Goal: Use online tool/utility: Utilize a website feature to perform a specific function

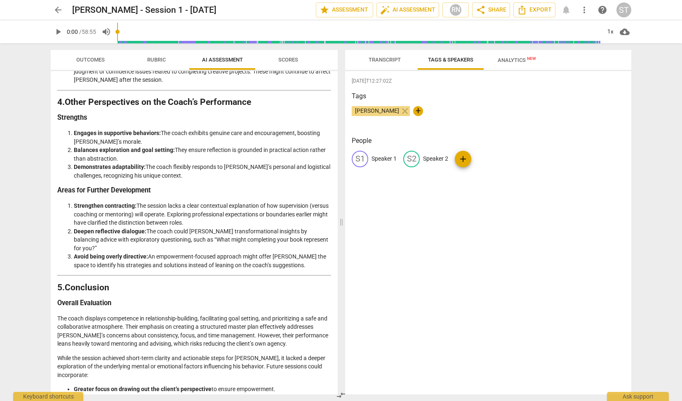
scroll to position [867, 0]
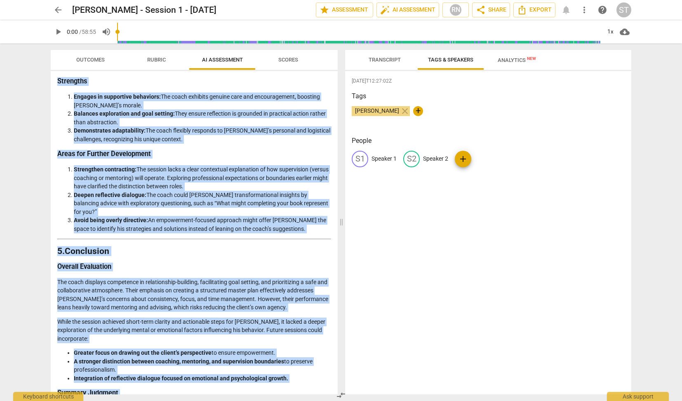
drag, startPoint x: 58, startPoint y: 96, endPoint x: 120, endPoint y: 382, distance: 292.3
copy div "Loremipsum do sit Ametcons Adipisc Elits do eiu TEMP Incididuntu Laboreetdo Mag…"
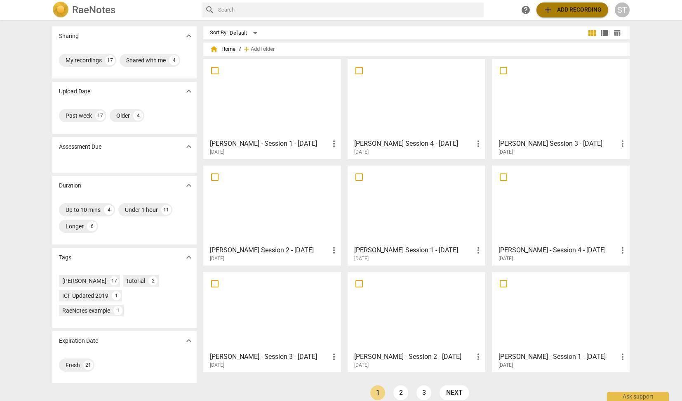
click at [597, 7] on span "add Add recording" at bounding box center [572, 10] width 59 height 10
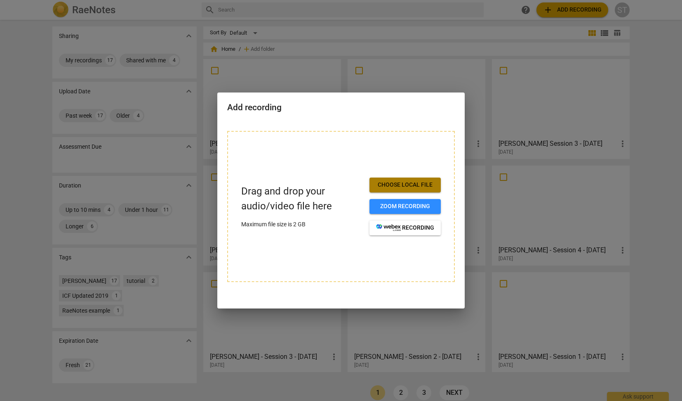
click at [420, 186] on span "Choose local file" at bounding box center [405, 185] width 58 height 8
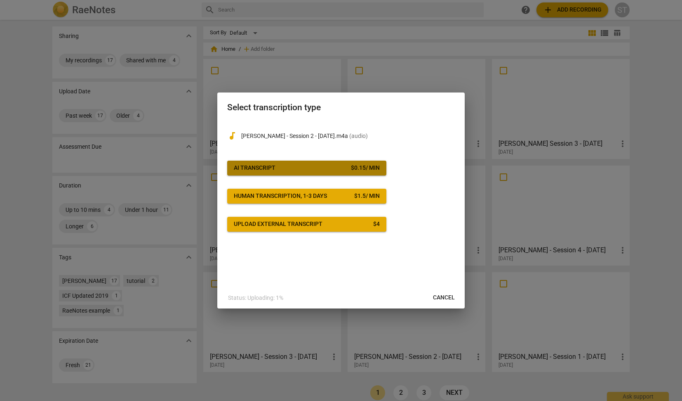
click at [356, 166] on div "$ 0.15 / min" at bounding box center [365, 168] width 29 height 8
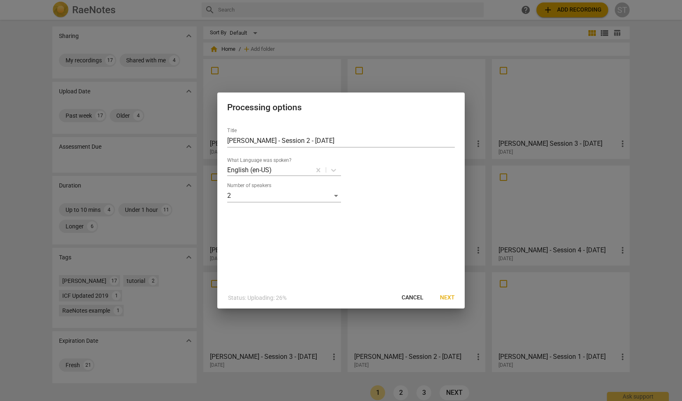
click at [448, 297] on span "Next" at bounding box center [447, 297] width 15 height 8
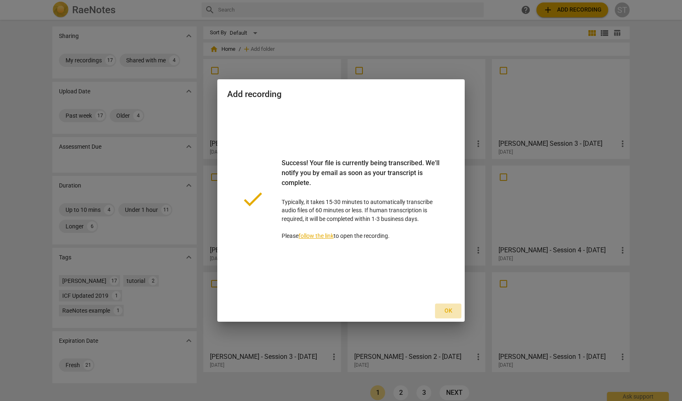
click at [450, 310] on span "Ok" at bounding box center [448, 311] width 13 height 8
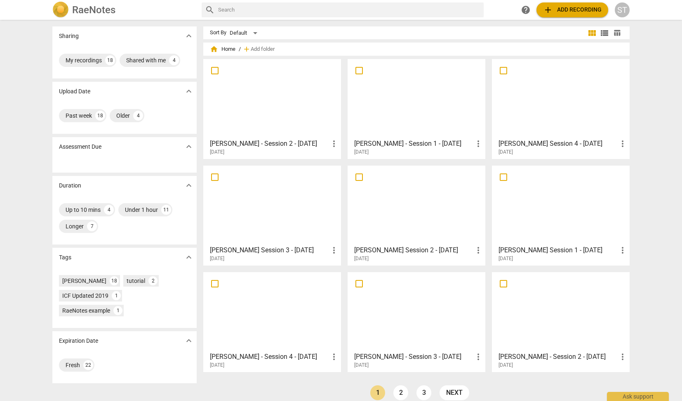
click at [303, 110] on div at bounding box center [272, 98] width 132 height 73
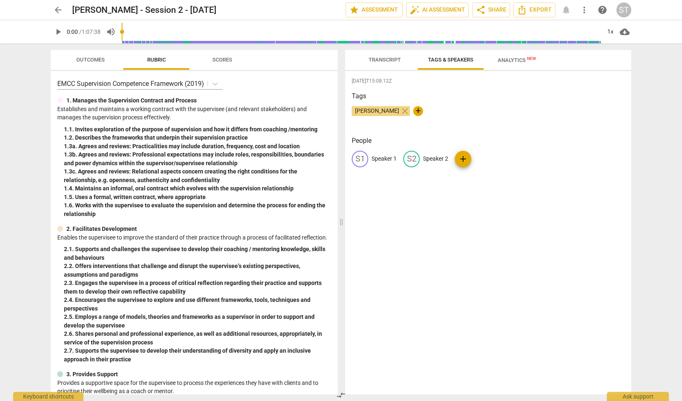
click at [394, 57] on span "Transcript" at bounding box center [385, 60] width 32 height 6
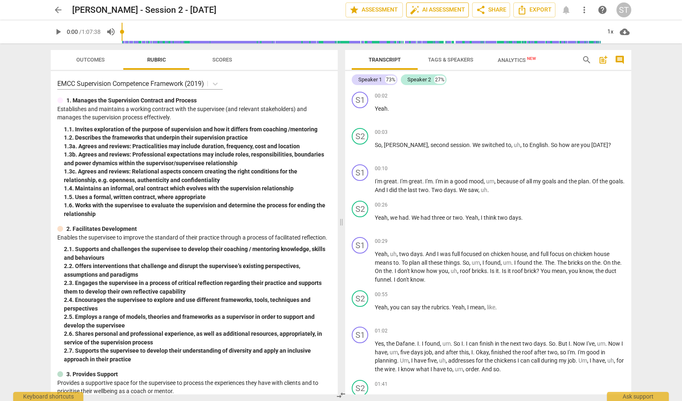
click at [444, 8] on span "auto_fix_high AI Assessment" at bounding box center [437, 10] width 55 height 10
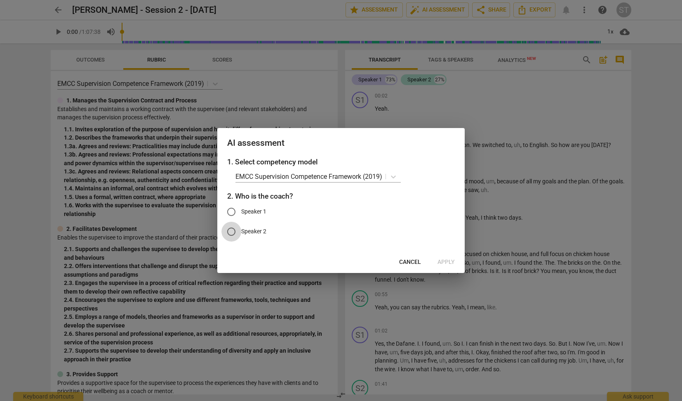
click at [234, 232] on input "Speaker 2" at bounding box center [232, 232] width 20 height 20
radio input "true"
click at [451, 262] on span "Apply" at bounding box center [446, 262] width 17 height 8
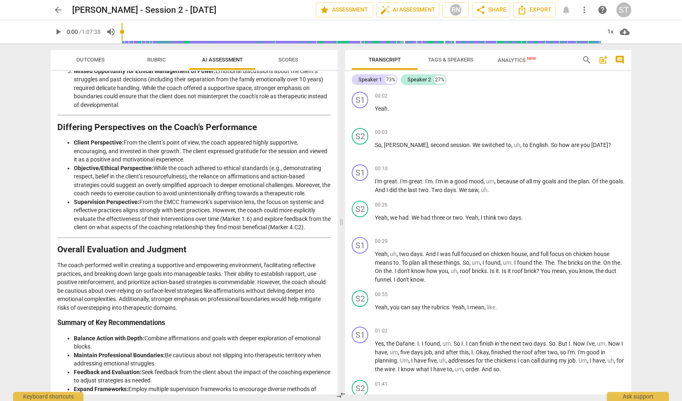
scroll to position [895, 0]
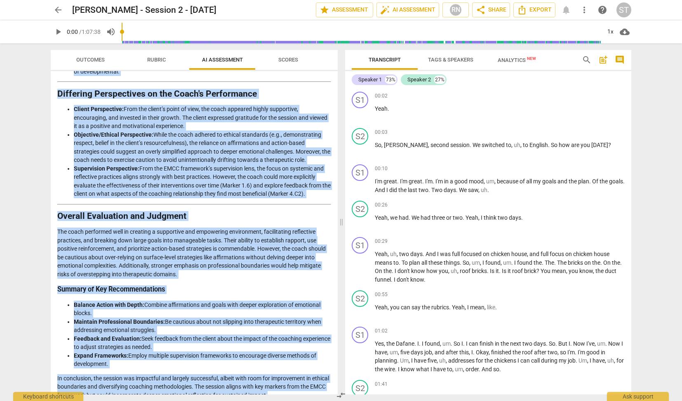
drag, startPoint x: 58, startPoint y: 99, endPoint x: 308, endPoint y: 381, distance: 376.8
copy div "Loremips Dolorsit am con Adipi’e Seddoeiu Temporincidi Utla etdolore magnaaliq …"
click at [58, 11] on span "arrow_back" at bounding box center [58, 10] width 10 height 10
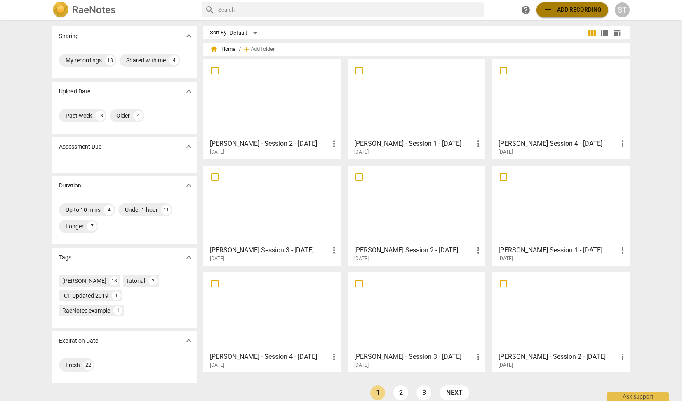
click at [564, 10] on span "add Add recording" at bounding box center [572, 10] width 59 height 10
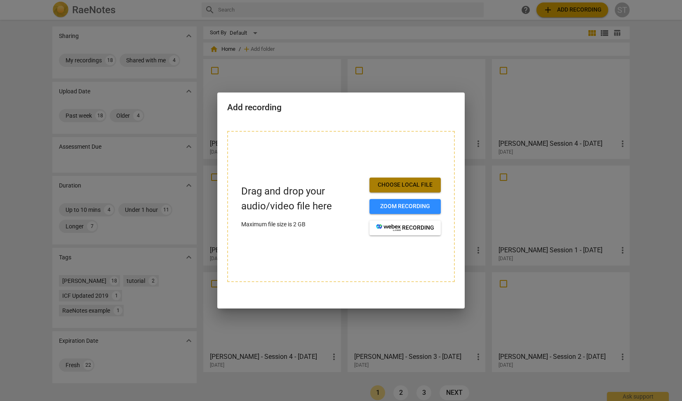
click at [404, 183] on span "Choose local file" at bounding box center [405, 185] width 58 height 8
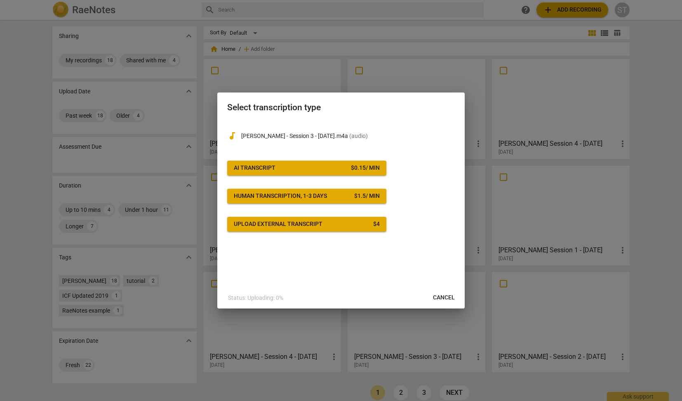
click at [344, 169] on span "AI Transcript $ 0.15 / min" at bounding box center [307, 168] width 146 height 8
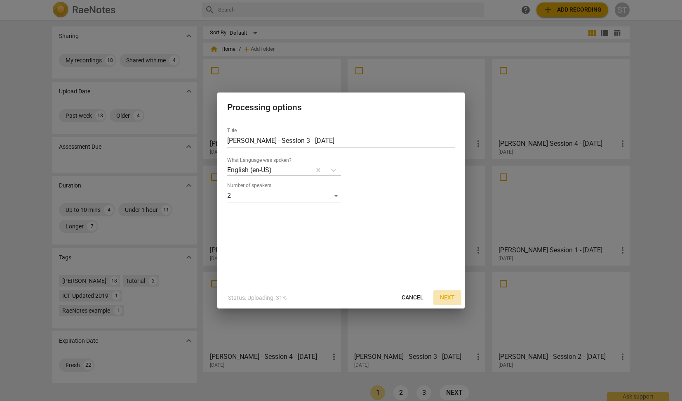
click at [447, 295] on span "Next" at bounding box center [447, 297] width 15 height 8
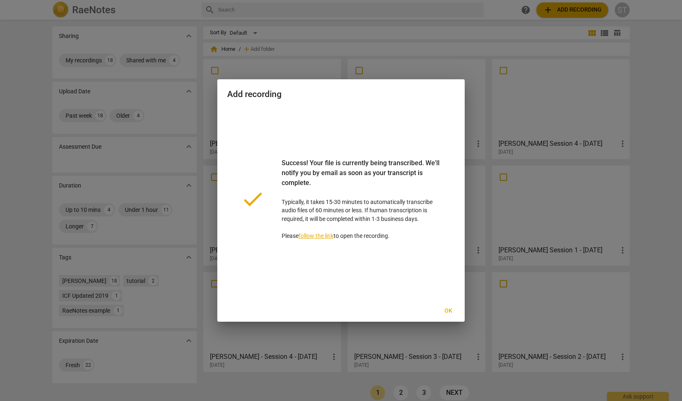
click at [449, 309] on span "Ok" at bounding box center [448, 311] width 13 height 8
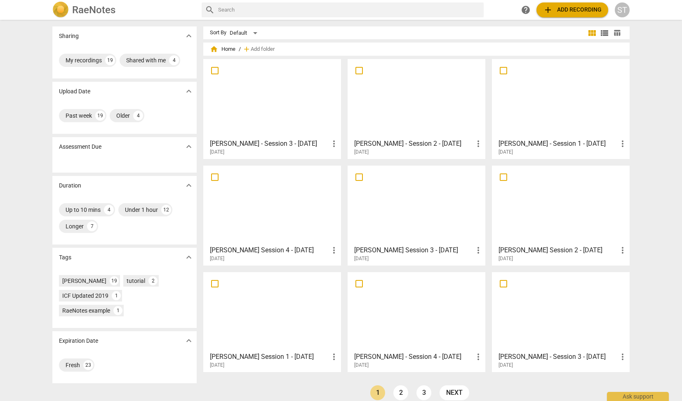
click at [281, 76] on div at bounding box center [272, 98] width 132 height 73
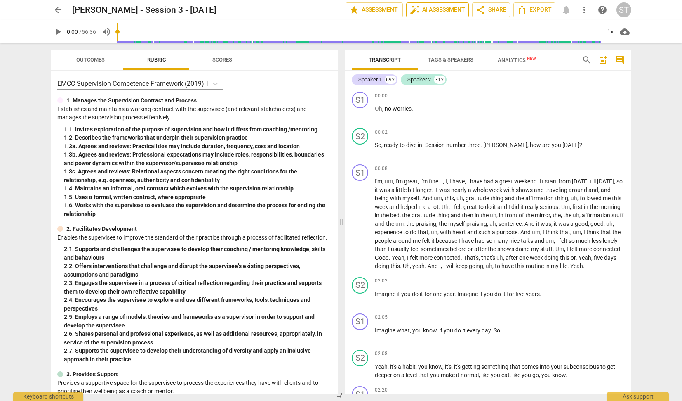
click at [446, 9] on span "auto_fix_high AI Assessment" at bounding box center [437, 10] width 55 height 10
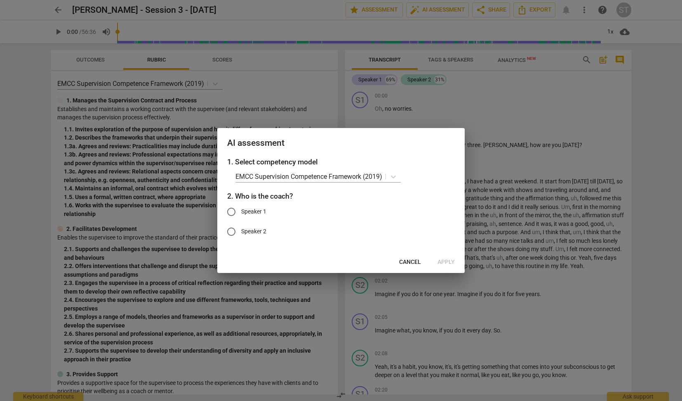
click at [413, 263] on span "Cancel" at bounding box center [410, 262] width 22 height 8
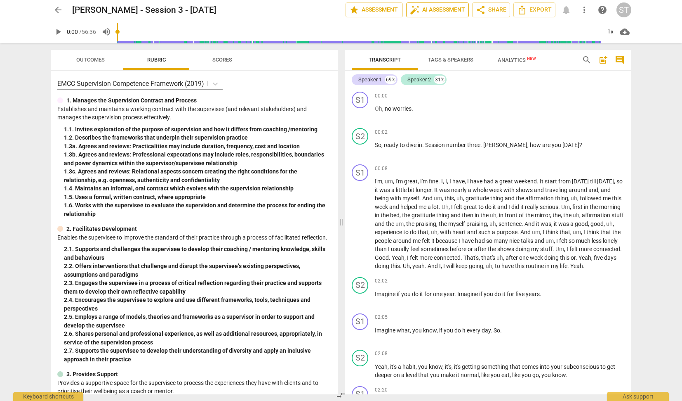
click at [453, 7] on span "auto_fix_high AI Assessment" at bounding box center [437, 10] width 55 height 10
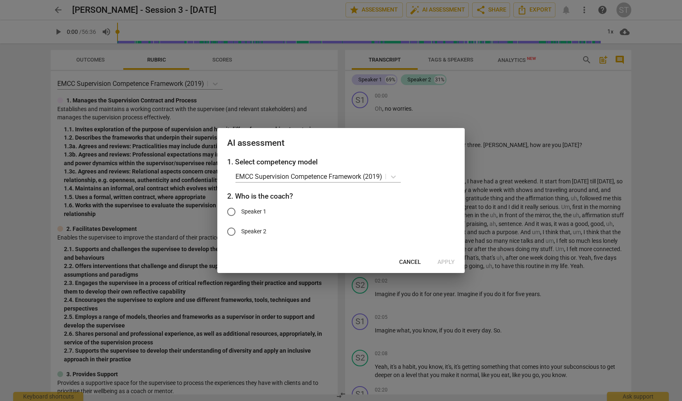
click at [254, 231] on span "Speaker 2" at bounding box center [253, 231] width 25 height 9
click at [241, 231] on input "Speaker 2" at bounding box center [232, 232] width 20 height 20
radio input "true"
click at [450, 260] on span "Apply" at bounding box center [446, 262] width 17 height 8
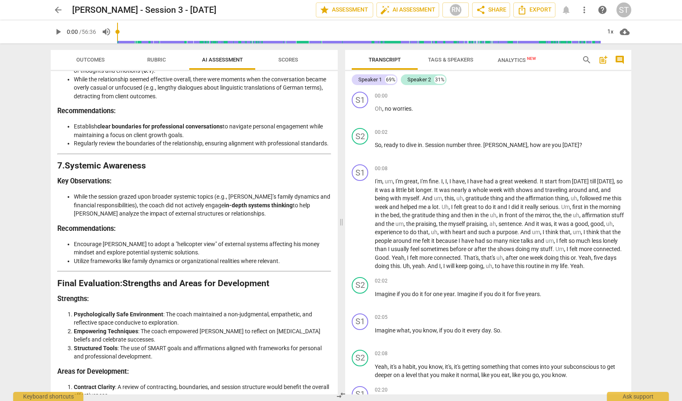
scroll to position [1397, 0]
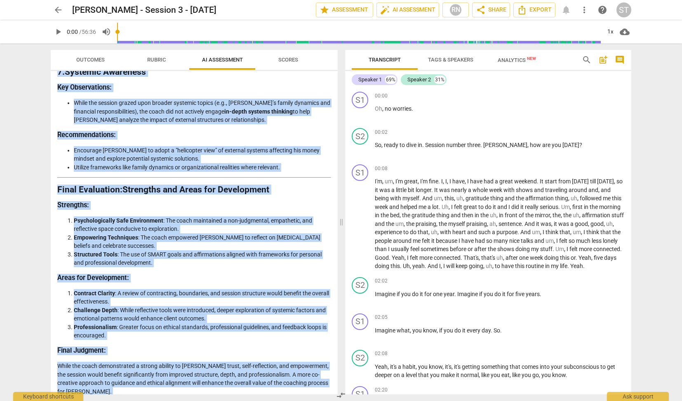
drag, startPoint x: 59, startPoint y: 98, endPoint x: 256, endPoint y: 398, distance: 359.0
click at [256, 398] on div "Outcomes Rubric AI Assessment Scores Disclaimer: AI can make mistakes. Consult …" at bounding box center [192, 221] width 297 height 357
copy div "Loremipsum do sit Ametcons Adipisc Elit seddoeiu temporinc utl etdol'm aliquaen…"
click at [57, 9] on span "arrow_back" at bounding box center [58, 10] width 10 height 10
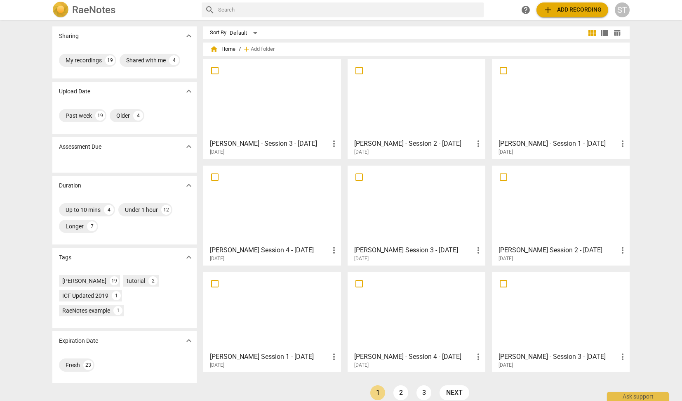
click at [573, 14] on span "add Add recording" at bounding box center [572, 10] width 59 height 10
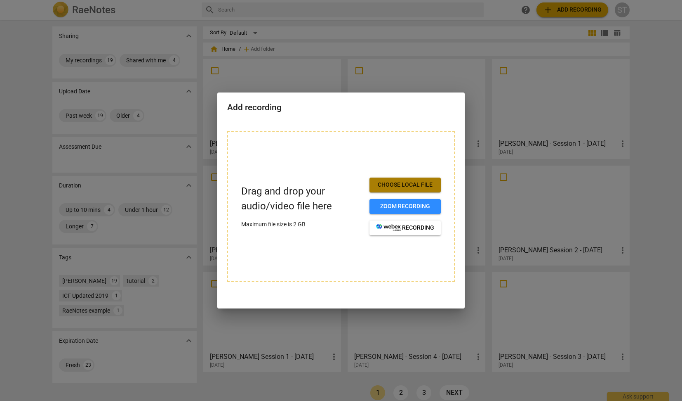
click at [420, 181] on span "Choose local file" at bounding box center [405, 185] width 58 height 8
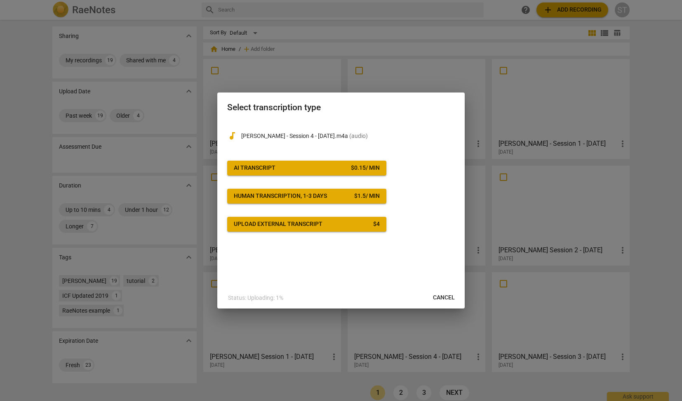
click at [358, 170] on div "$ 0.15 / min" at bounding box center [365, 168] width 29 height 8
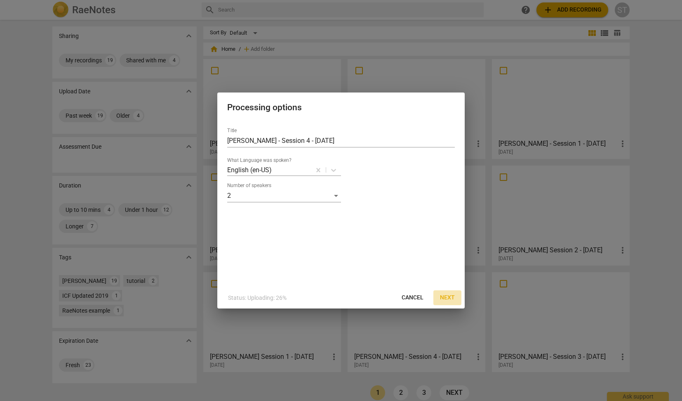
click at [448, 300] on span "Next" at bounding box center [447, 297] width 15 height 8
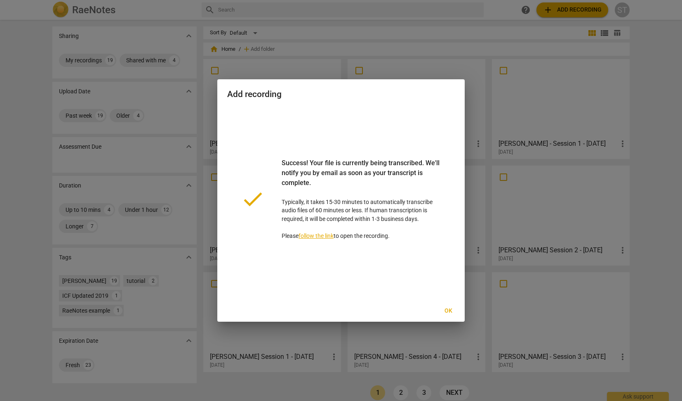
click at [451, 308] on span "Ok" at bounding box center [448, 311] width 13 height 8
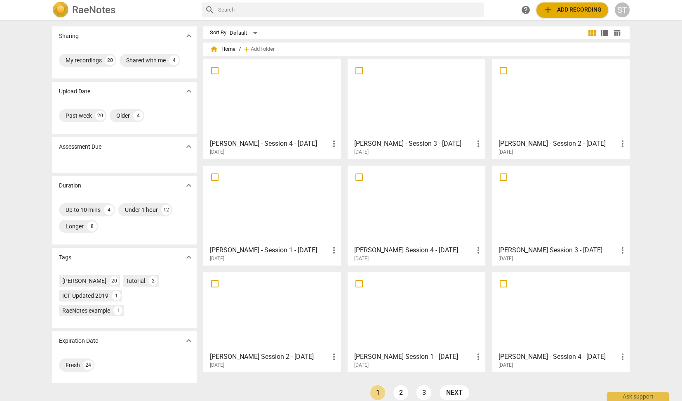
click at [321, 88] on div at bounding box center [272, 98] width 132 height 73
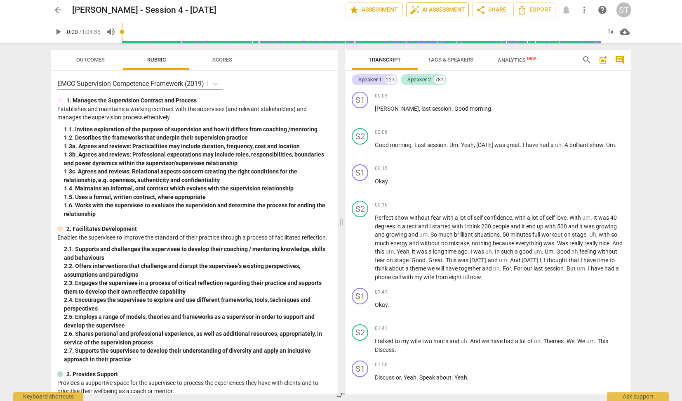
click at [437, 6] on span "auto_fix_high AI Assessment" at bounding box center [437, 10] width 55 height 10
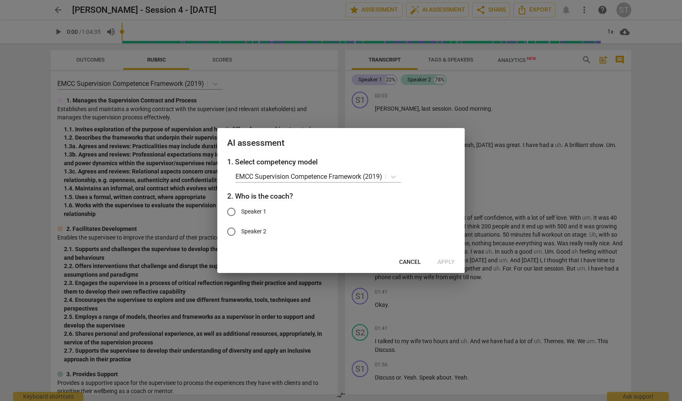
click at [234, 210] on input "Speaker 1" at bounding box center [232, 212] width 20 height 20
radio input "true"
click at [450, 261] on span "Apply" at bounding box center [446, 262] width 17 height 8
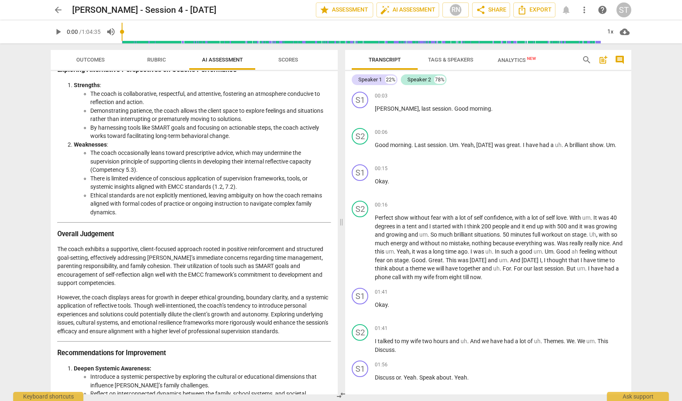
scroll to position [910, 0]
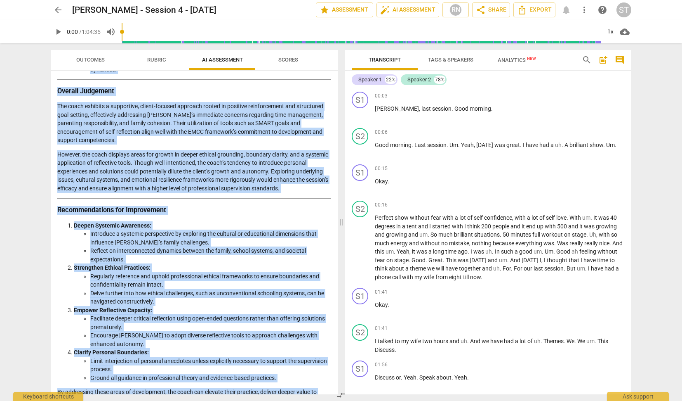
drag, startPoint x: 58, startPoint y: 97, endPoint x: 306, endPoint y: 382, distance: 377.9
copy div "Loremips dol Sitametcon ad eli Seddoeiu Tempori Utlab’e Dolorema: Aliquaen Adm …"
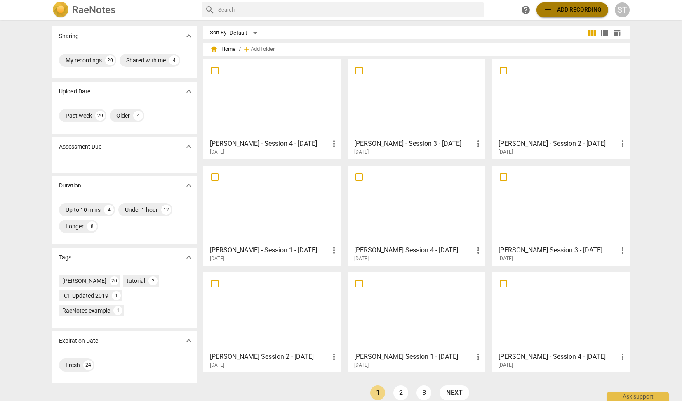
click at [571, 14] on span "add Add recording" at bounding box center [572, 10] width 59 height 10
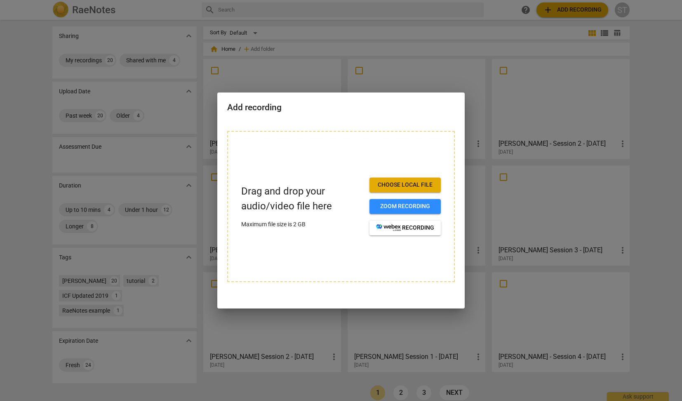
click at [401, 176] on div "Drag and drop your audio/video file here Maximum file size is 2 GB Choose local…" at bounding box center [341, 206] width 228 height 151
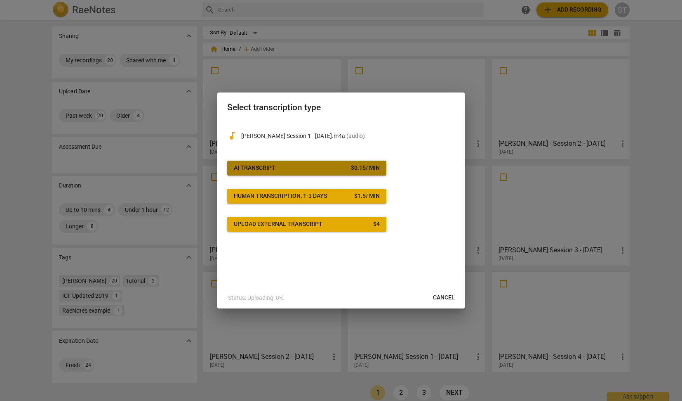
click at [374, 168] on div "$ 0.15 / min" at bounding box center [365, 168] width 29 height 8
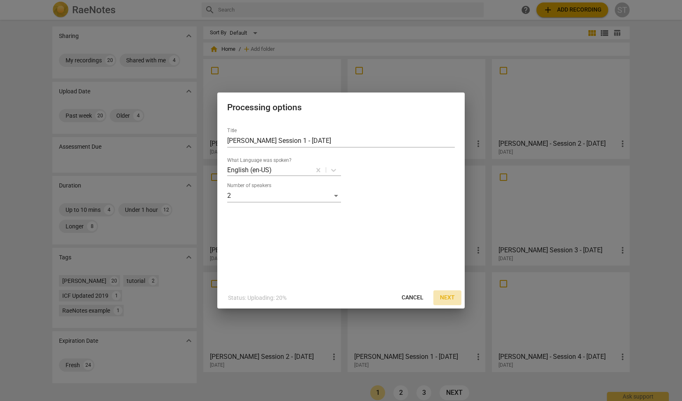
click at [451, 297] on span "Next" at bounding box center [447, 297] width 15 height 8
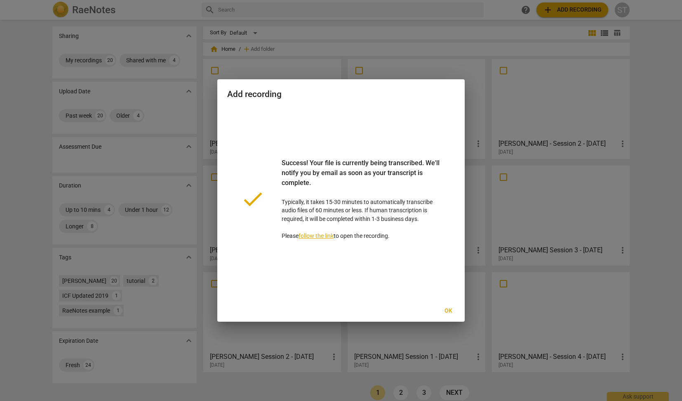
click at [451, 311] on span "Ok" at bounding box center [448, 311] width 13 height 8
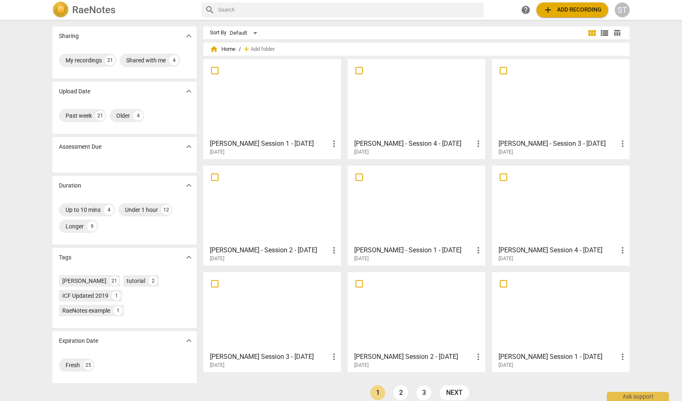
click at [302, 86] on div at bounding box center [272, 98] width 132 height 73
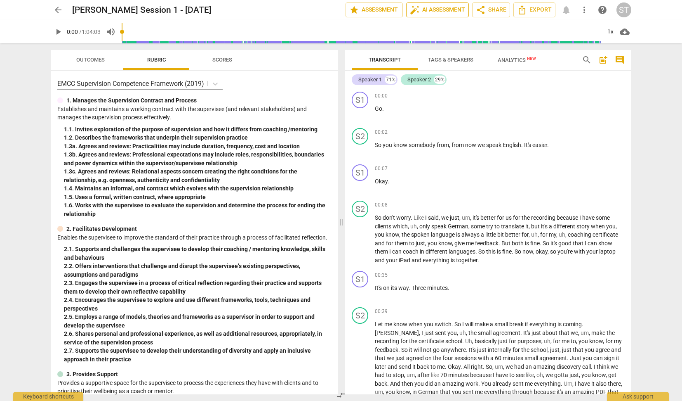
click at [445, 10] on span "auto_fix_high AI Assessment" at bounding box center [437, 10] width 55 height 10
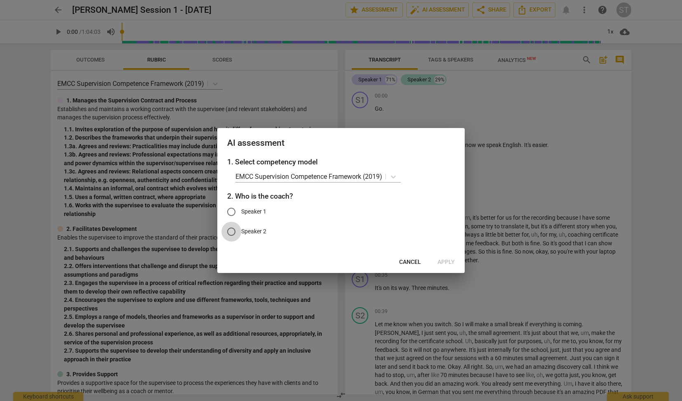
click at [234, 230] on input "Speaker 2" at bounding box center [232, 232] width 20 height 20
radio input "true"
click at [452, 260] on span "Apply" at bounding box center [446, 262] width 17 height 8
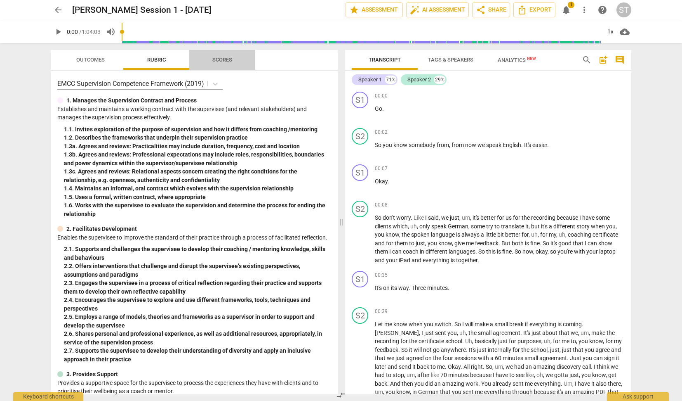
click at [226, 60] on span "Scores" at bounding box center [222, 60] width 20 height 6
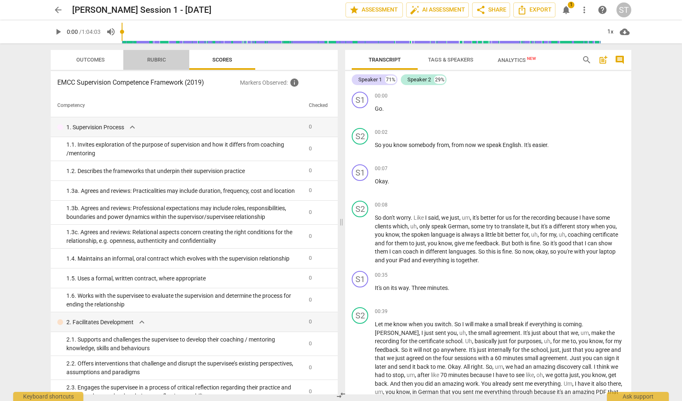
click at [154, 60] on span "Rubric" at bounding box center [156, 60] width 19 height 6
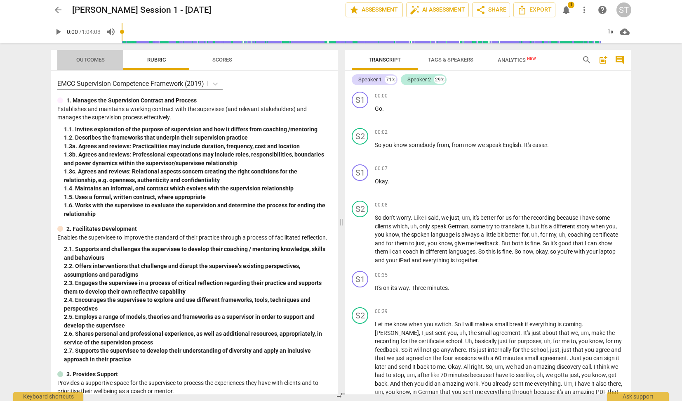
click at [89, 58] on span "Outcomes" at bounding box center [90, 60] width 28 height 6
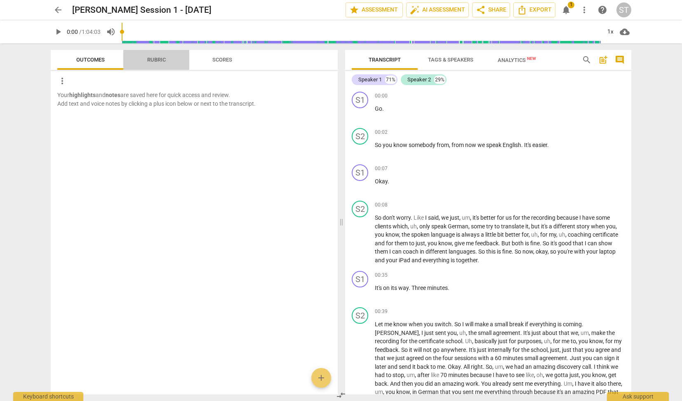
click at [162, 57] on span "Rubric" at bounding box center [156, 60] width 19 height 6
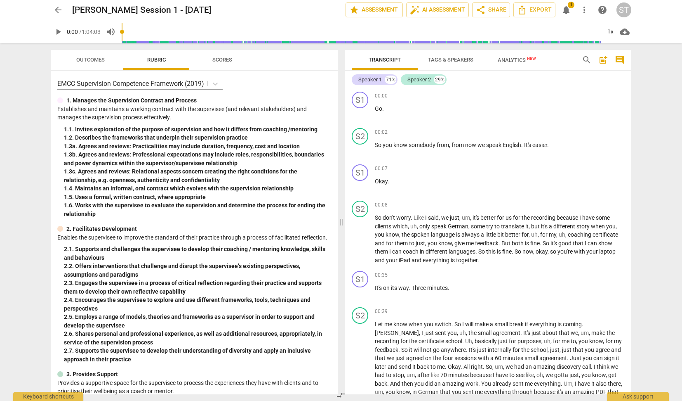
click at [568, 8] on span "notifications" at bounding box center [567, 10] width 10 height 10
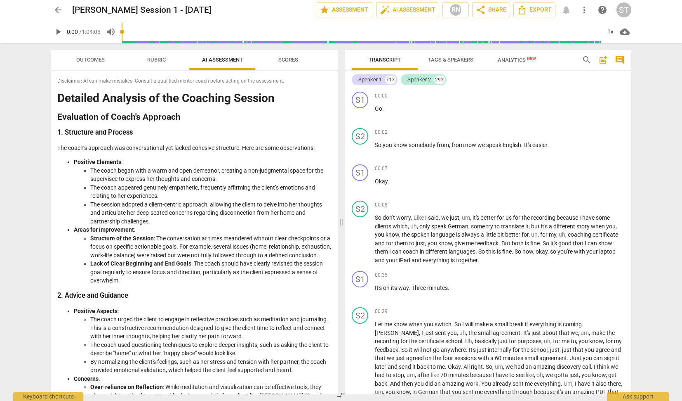
click at [57, 92] on div "Disclaimer: AI can make mistakes. Consult a qualified mentor coach before actin…" at bounding box center [194, 232] width 287 height 323
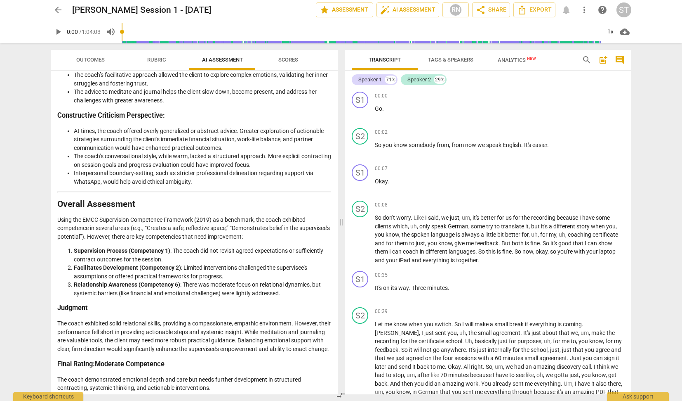
scroll to position [897, 0]
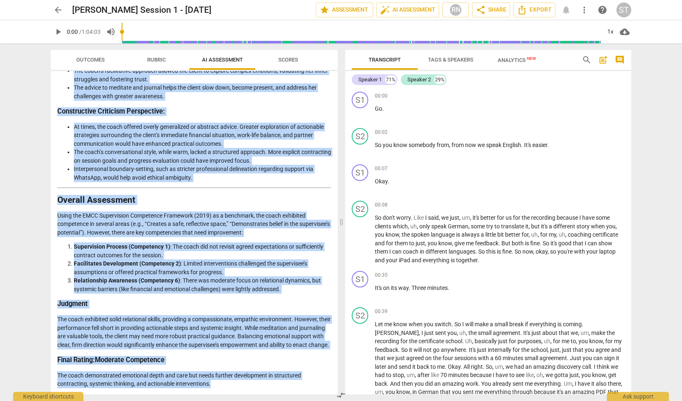
drag, startPoint x: 58, startPoint y: 97, endPoint x: 245, endPoint y: 385, distance: 343.2
copy div "Loremips Dolorsit am con Adipisci Elitsed Doeiusmodt in Utlab'e Dolorema 3. Ali…"
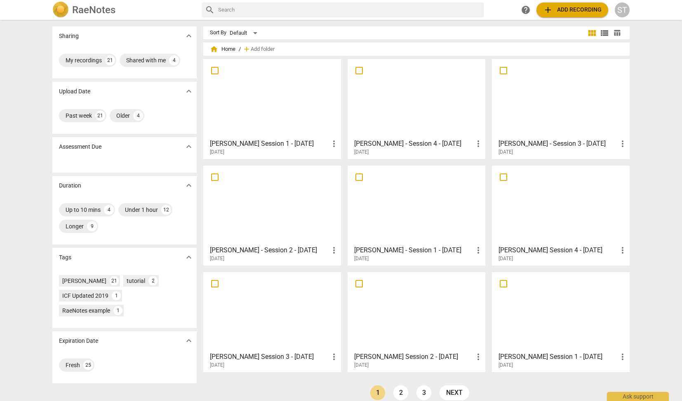
click at [563, 13] on span "add Add recording" at bounding box center [572, 10] width 59 height 10
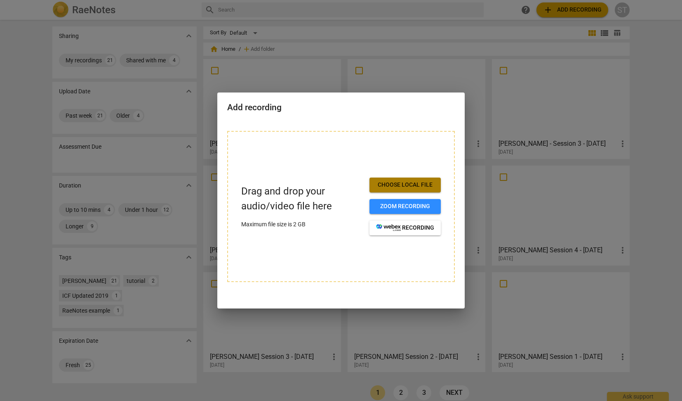
click at [415, 186] on span "Choose local file" at bounding box center [405, 185] width 58 height 8
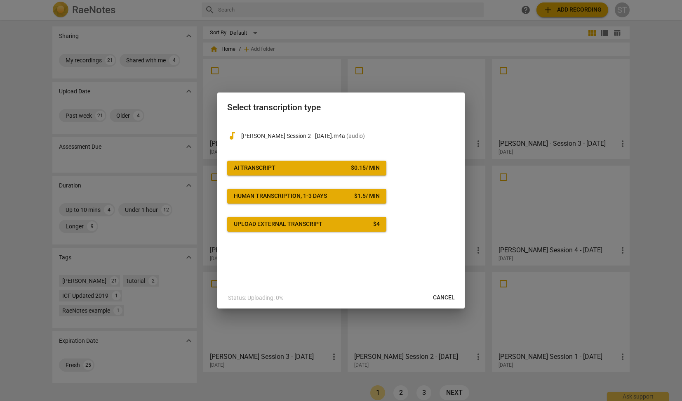
click at [354, 166] on div "$ 0.15 / min" at bounding box center [365, 168] width 29 height 8
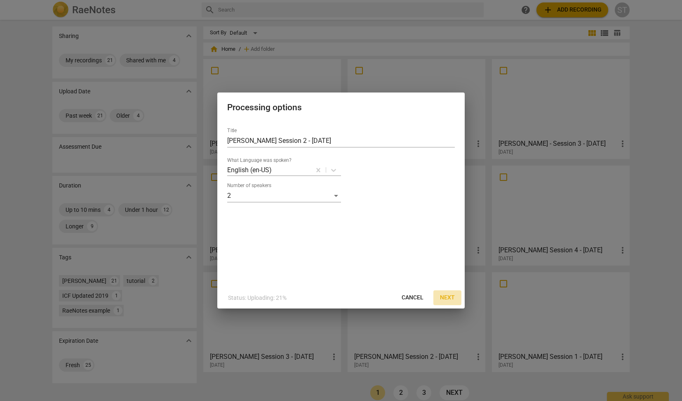
click at [453, 298] on span "Next" at bounding box center [447, 297] width 15 height 8
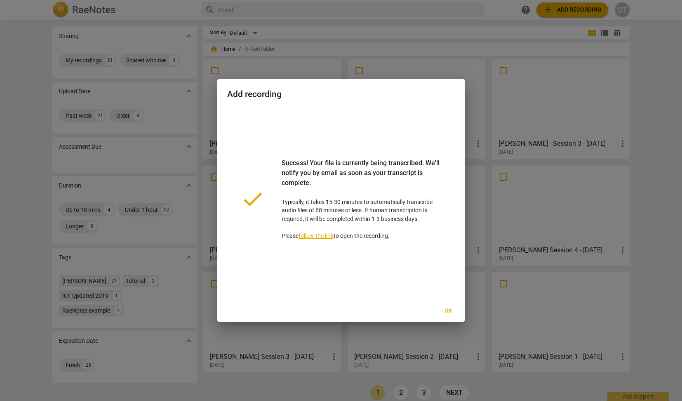
click at [448, 308] on span "Ok" at bounding box center [448, 311] width 13 height 8
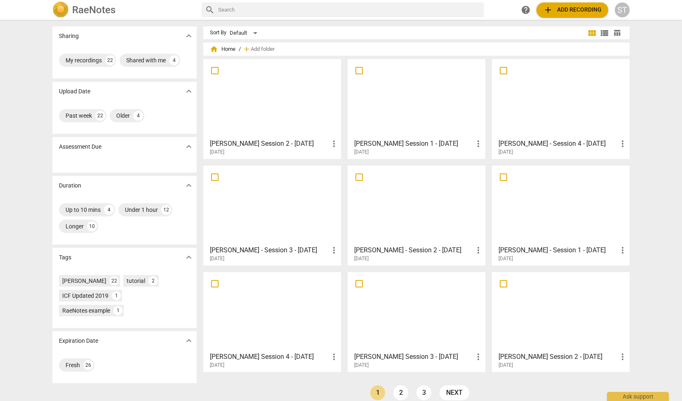
click at [301, 100] on div at bounding box center [272, 98] width 132 height 73
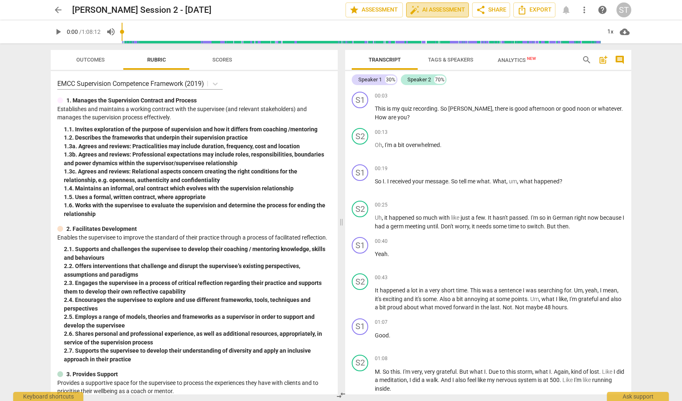
click at [434, 9] on span "auto_fix_high AI Assessment" at bounding box center [437, 10] width 55 height 10
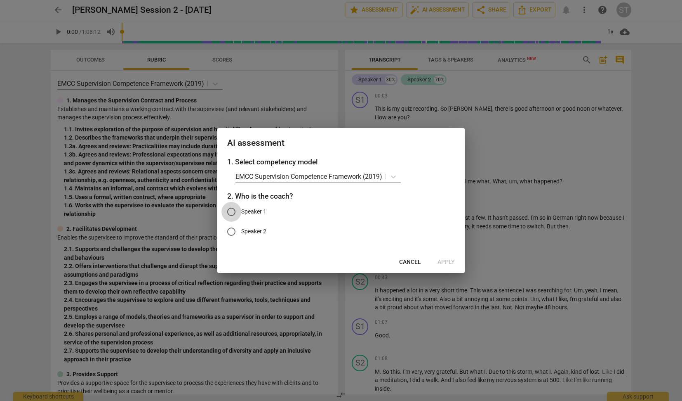
click at [232, 208] on input "Speaker 1" at bounding box center [232, 212] width 20 height 20
radio input "true"
click at [450, 259] on span "Apply" at bounding box center [446, 262] width 17 height 8
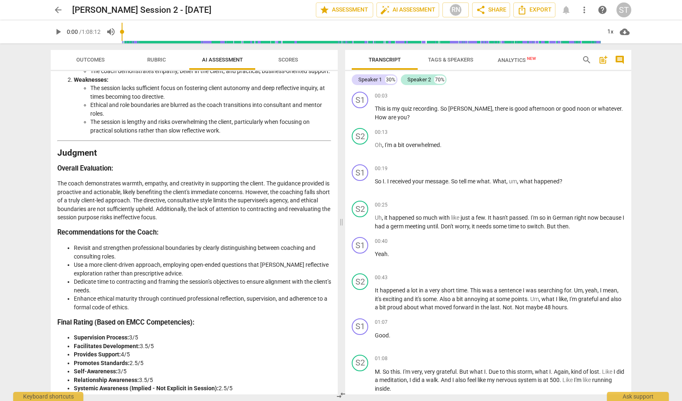
scroll to position [1273, 0]
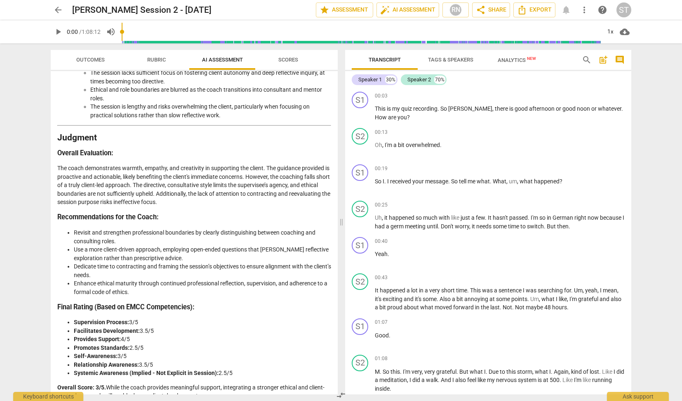
drag, startPoint x: 58, startPoint y: 95, endPoint x: 268, endPoint y: 385, distance: 357.7
copy div "Loremips do sit Ametc’a Elitsedd Eiusmodt Inc utlabore etdolor magnaaliqu enima…"
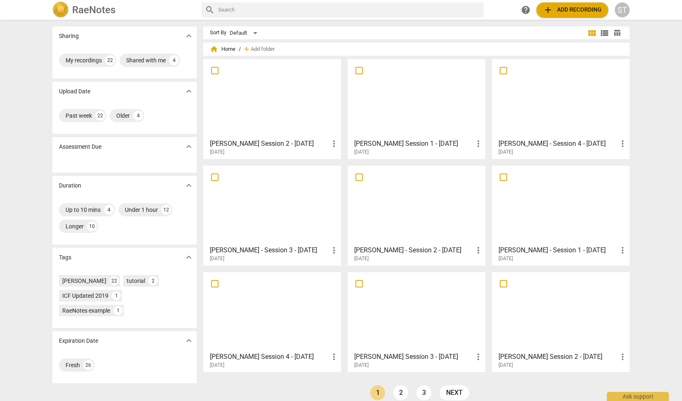
click at [564, 11] on span "add Add recording" at bounding box center [572, 10] width 59 height 10
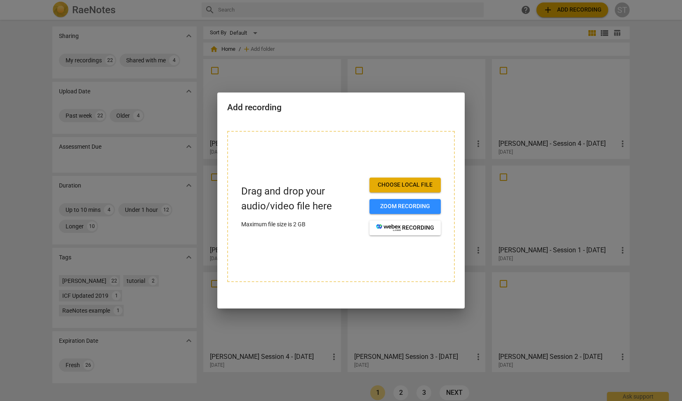
click at [421, 186] on span "Choose local file" at bounding box center [405, 185] width 58 height 8
drag, startPoint x: 354, startPoint y: 103, endPoint x: 356, endPoint y: 185, distance: 81.7
click at [356, 185] on div "Add recording Drag and drop your audio/video file here Maximum file size is 2 G…" at bounding box center [341, 200] width 248 height 216
click at [386, 99] on div "Add recording" at bounding box center [341, 106] width 248 height 28
click at [392, 100] on div "Add recording" at bounding box center [341, 106] width 248 height 28
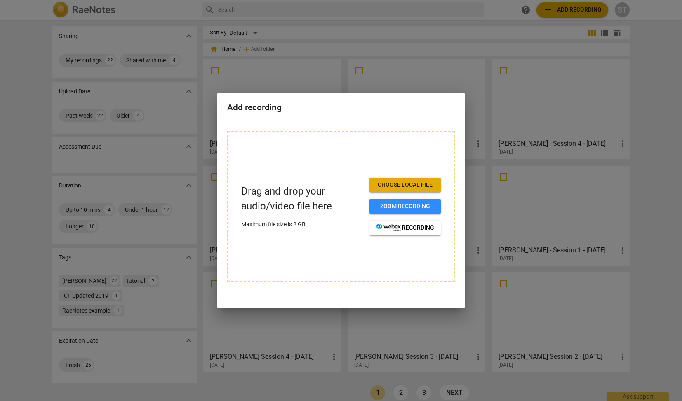
click at [413, 96] on div "Add recording" at bounding box center [341, 106] width 248 height 28
click at [515, 6] on div at bounding box center [341, 200] width 682 height 401
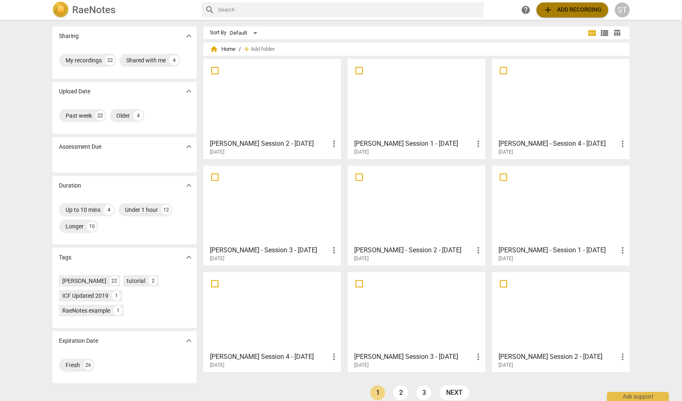
click at [562, 13] on span "add Add recording" at bounding box center [572, 10] width 59 height 10
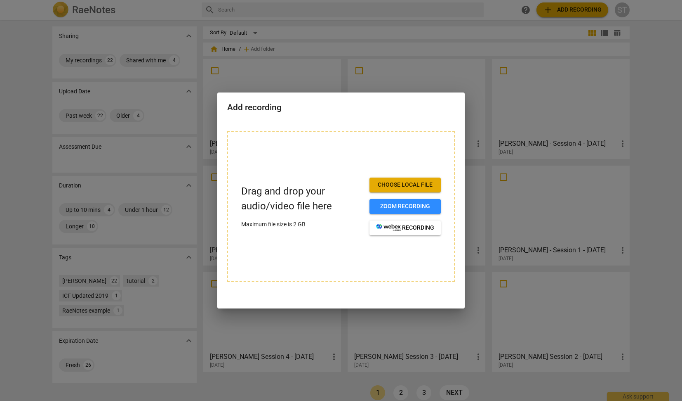
click at [413, 184] on span "Choose local file" at bounding box center [405, 185] width 58 height 8
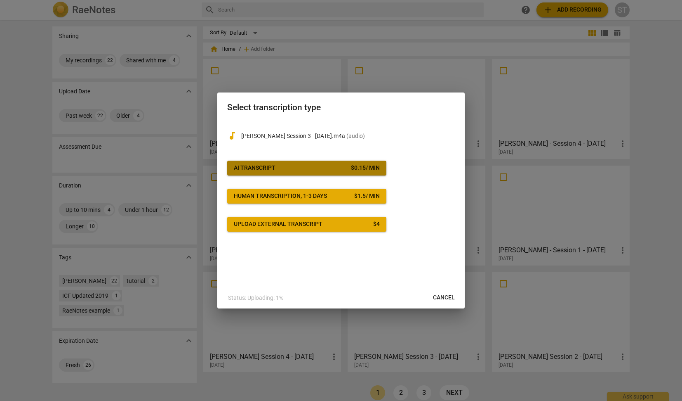
click at [364, 164] on div "$ 0.15 / min" at bounding box center [365, 168] width 29 height 8
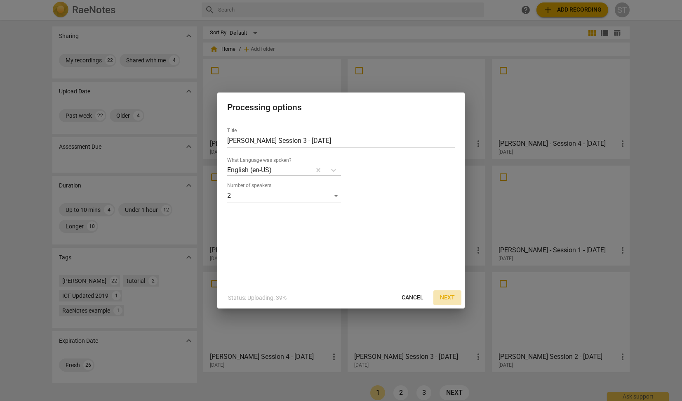
click at [449, 296] on span "Next" at bounding box center [447, 297] width 15 height 8
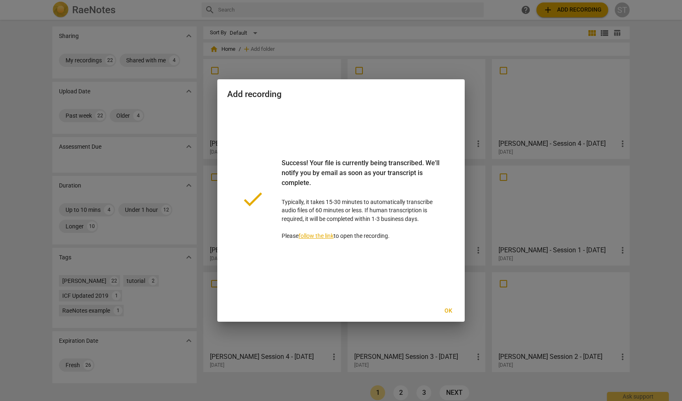
click at [451, 308] on span "Ok" at bounding box center [448, 311] width 13 height 8
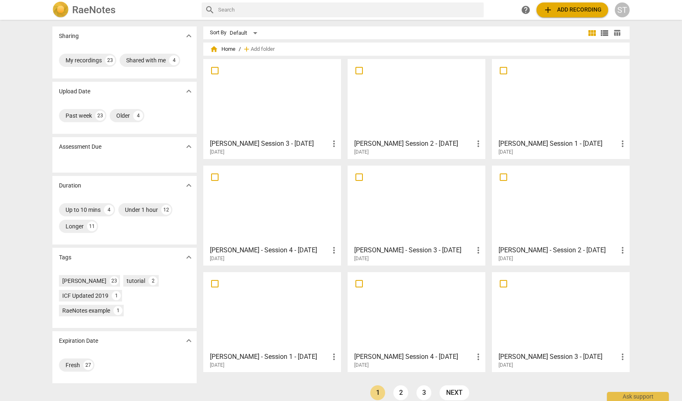
click at [309, 85] on div at bounding box center [272, 98] width 132 height 73
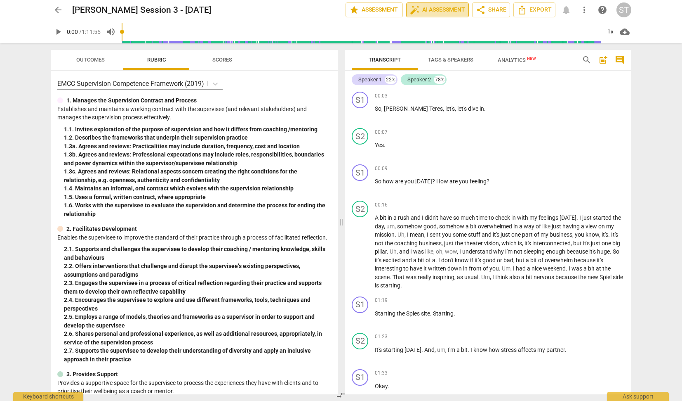
click at [425, 9] on span "auto_fix_high AI Assessment" at bounding box center [437, 10] width 55 height 10
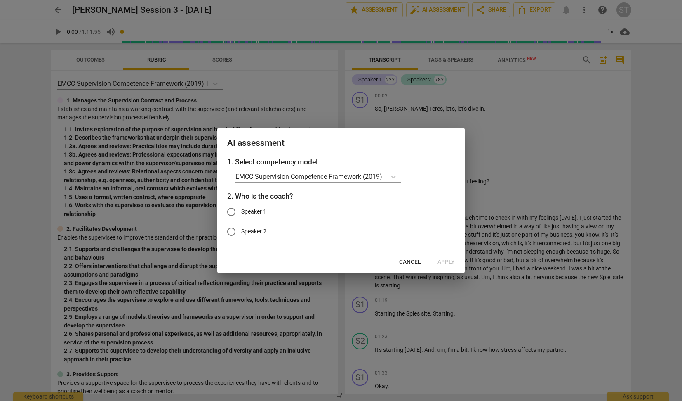
click at [255, 210] on span "Speaker 1" at bounding box center [253, 211] width 25 height 9
click at [241, 210] on input "Speaker 1" at bounding box center [232, 212] width 20 height 20
radio input "true"
click at [446, 260] on span "Apply" at bounding box center [446, 262] width 17 height 8
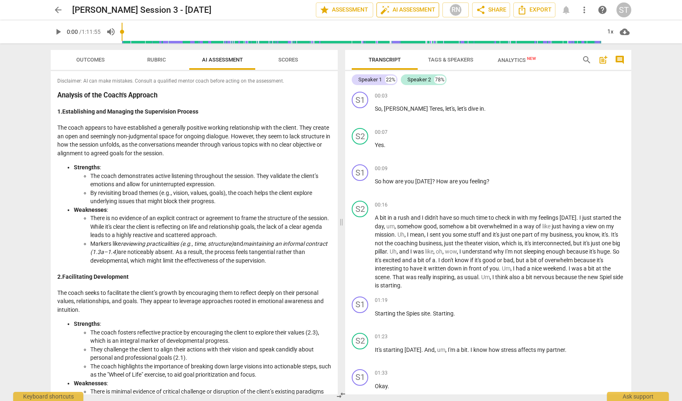
click at [404, 9] on span "auto_fix_high AI Assessment" at bounding box center [407, 10] width 55 height 10
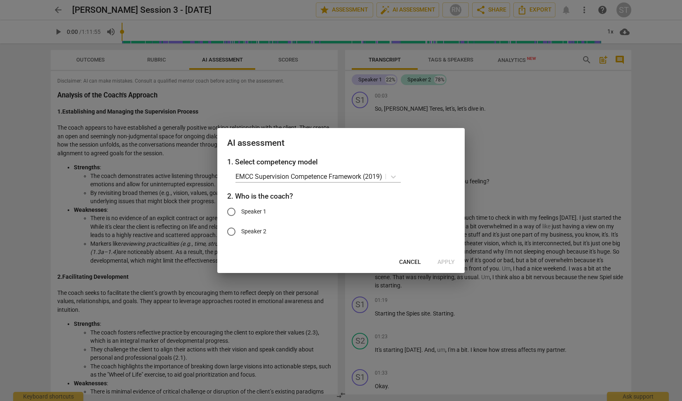
click at [254, 209] on span "Speaker 1" at bounding box center [253, 211] width 25 height 9
click at [241, 209] on input "Speaker 1" at bounding box center [232, 212] width 20 height 20
radio input "true"
click at [448, 258] on span "Apply" at bounding box center [446, 262] width 17 height 8
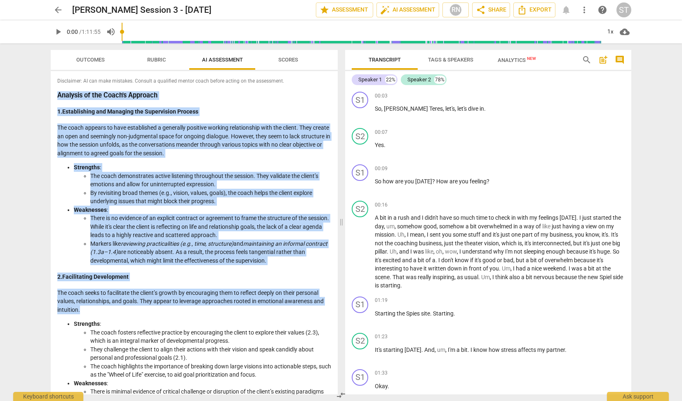
drag, startPoint x: 57, startPoint y: 94, endPoint x: 153, endPoint y: 315, distance: 240.4
click at [277, 111] on h4 "1. Establishing and Managing the Supervision Process" at bounding box center [194, 111] width 274 height 9
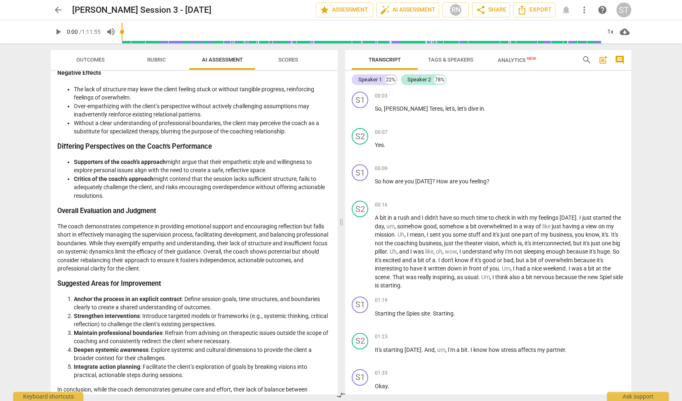
scroll to position [1138, 0]
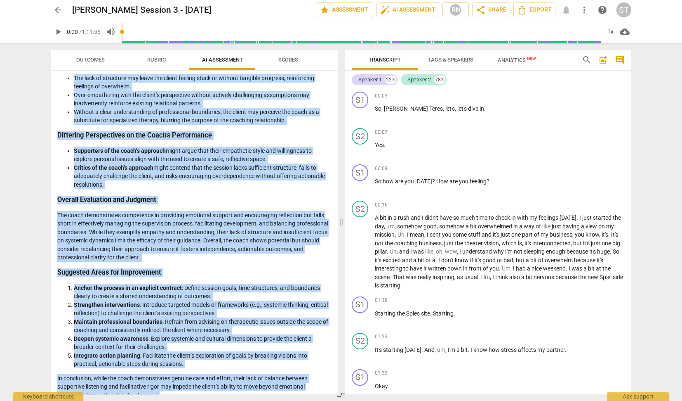
drag, startPoint x: 59, startPoint y: 95, endPoint x: 181, endPoint y: 382, distance: 311.7
copy div "Loremips do sit Ametc'a Elitsedd 3. Eiusmodtempo inc Utlabore etd Magnaaliqua E…"
click at [60, 9] on span "arrow_back" at bounding box center [58, 10] width 10 height 10
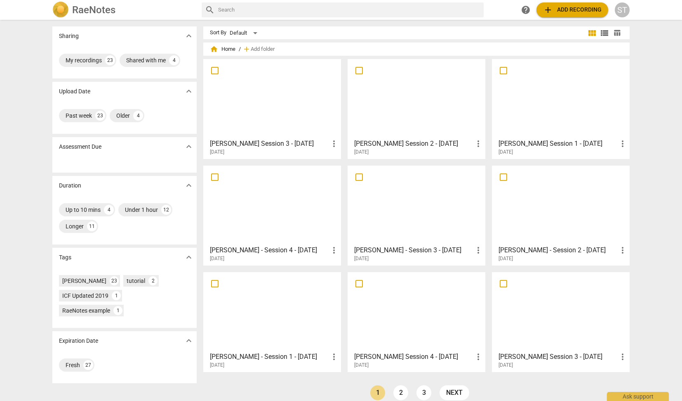
click at [568, 9] on span "add Add recording" at bounding box center [572, 10] width 59 height 10
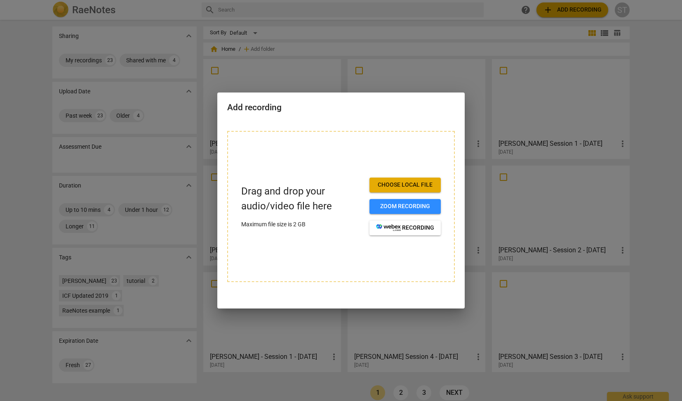
click at [428, 180] on button "Choose local file" at bounding box center [405, 184] width 71 height 15
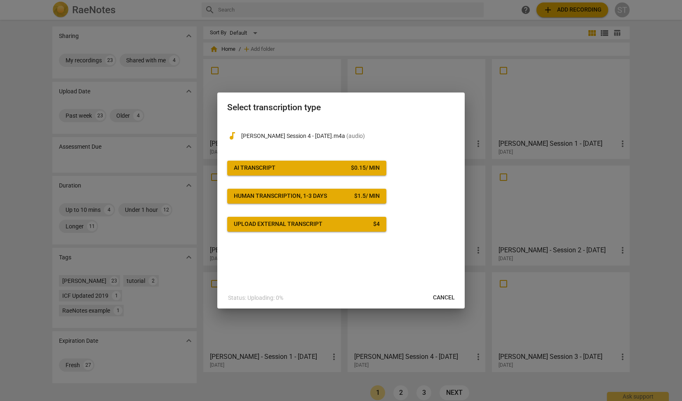
click at [372, 165] on div "$ 0.15 / min" at bounding box center [365, 168] width 29 height 8
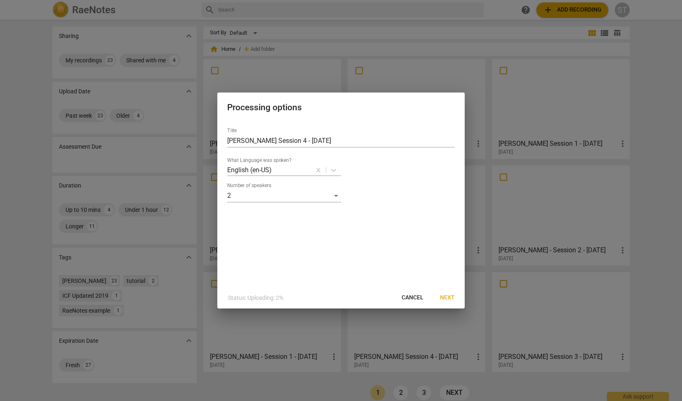
click at [448, 297] on span "Next" at bounding box center [447, 297] width 15 height 8
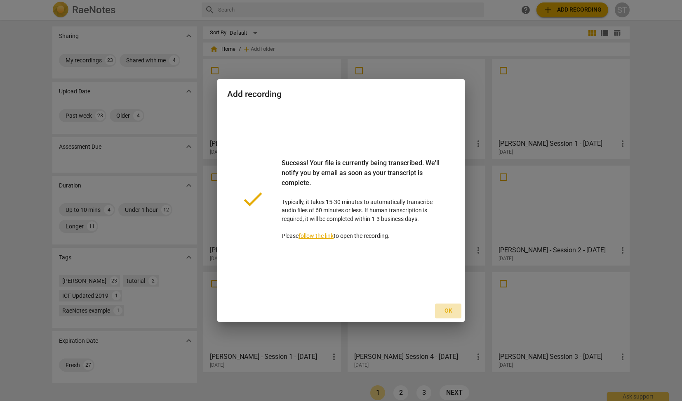
click at [449, 310] on span "Ok" at bounding box center [448, 311] width 13 height 8
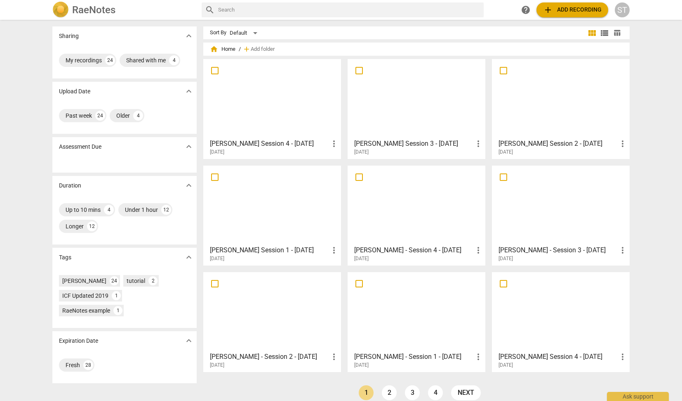
click at [316, 97] on div at bounding box center [272, 98] width 132 height 73
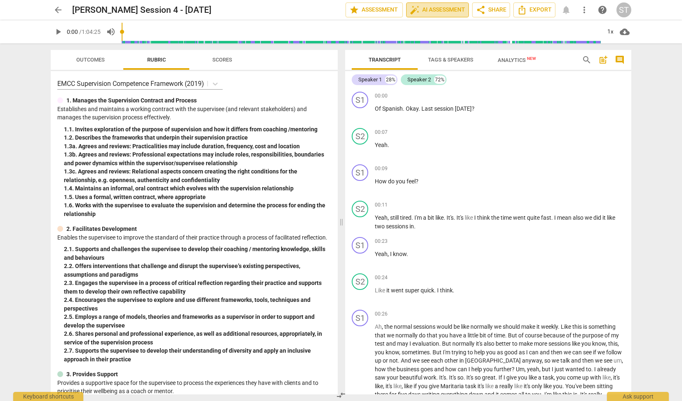
click at [436, 8] on span "auto_fix_high AI Assessment" at bounding box center [437, 10] width 55 height 10
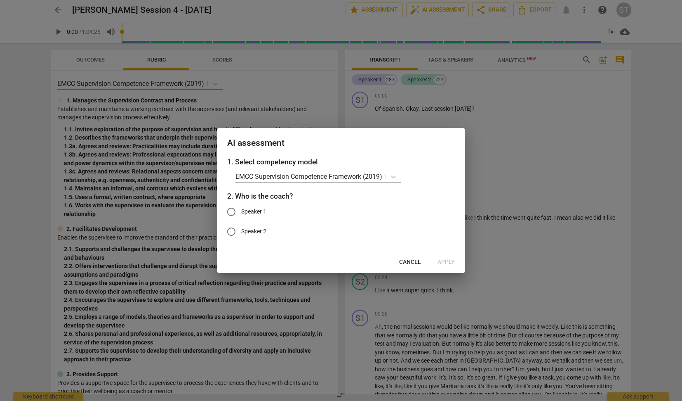
click at [244, 209] on span "Speaker 1" at bounding box center [253, 211] width 25 height 9
click at [241, 209] on input "Speaker 1" at bounding box center [232, 212] width 20 height 20
radio input "true"
click at [448, 259] on span "Apply" at bounding box center [446, 262] width 17 height 8
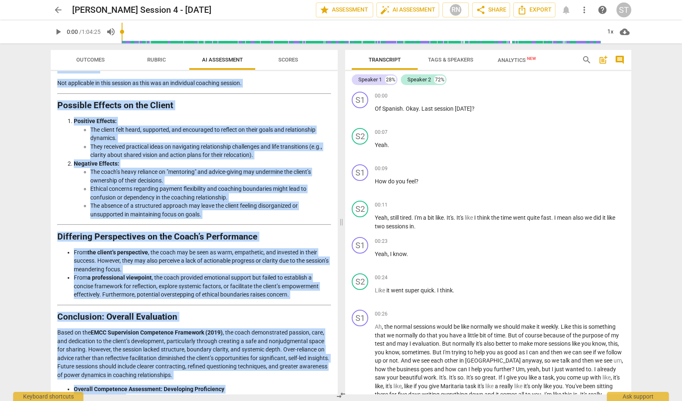
scroll to position [1298, 0]
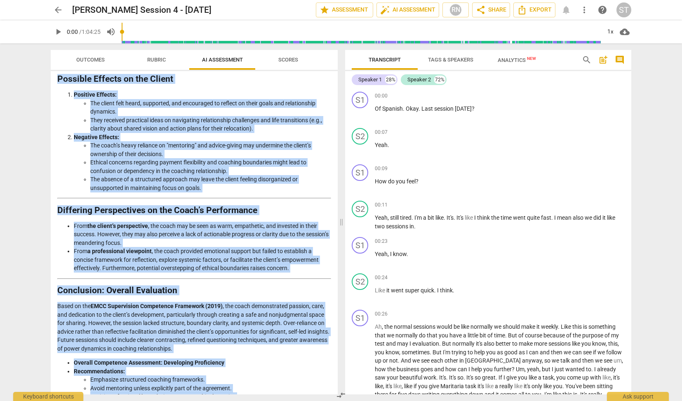
drag, startPoint x: 59, startPoint y: 97, endPoint x: 113, endPoint y: 400, distance: 308.0
click at [113, 400] on div "Outcomes Rubric AI Assessment Scores Disclaimer: AI can make mistakes. Consult …" at bounding box center [192, 221] width 297 height 357
copy div "Loremips do Sitametc Adipisc Elitseddo Eiusmodt in utl Etdol’m Aliquaen Admi ve…"
click at [60, 8] on span "arrow_back" at bounding box center [58, 10] width 10 height 10
